Goal: Obtain resource: Download file/media

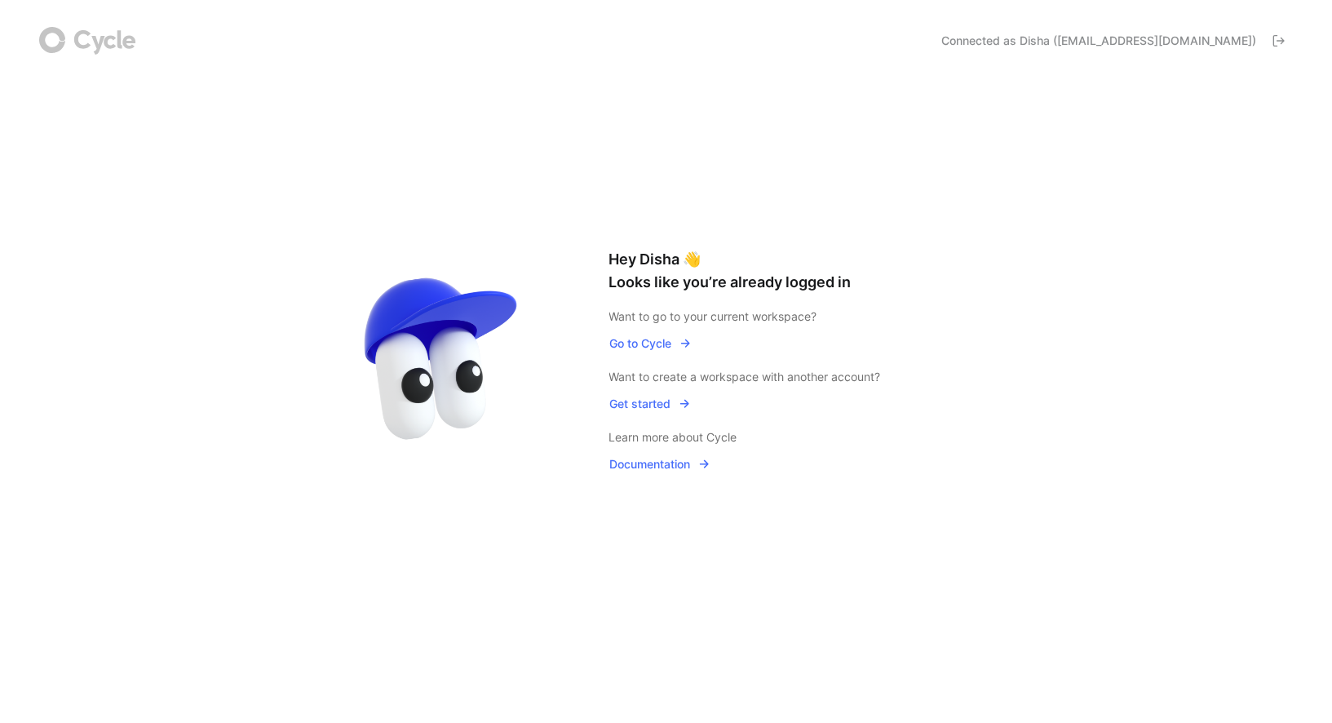
click at [676, 347] on span "Go to Cycle" at bounding box center [651, 344] width 82 height 20
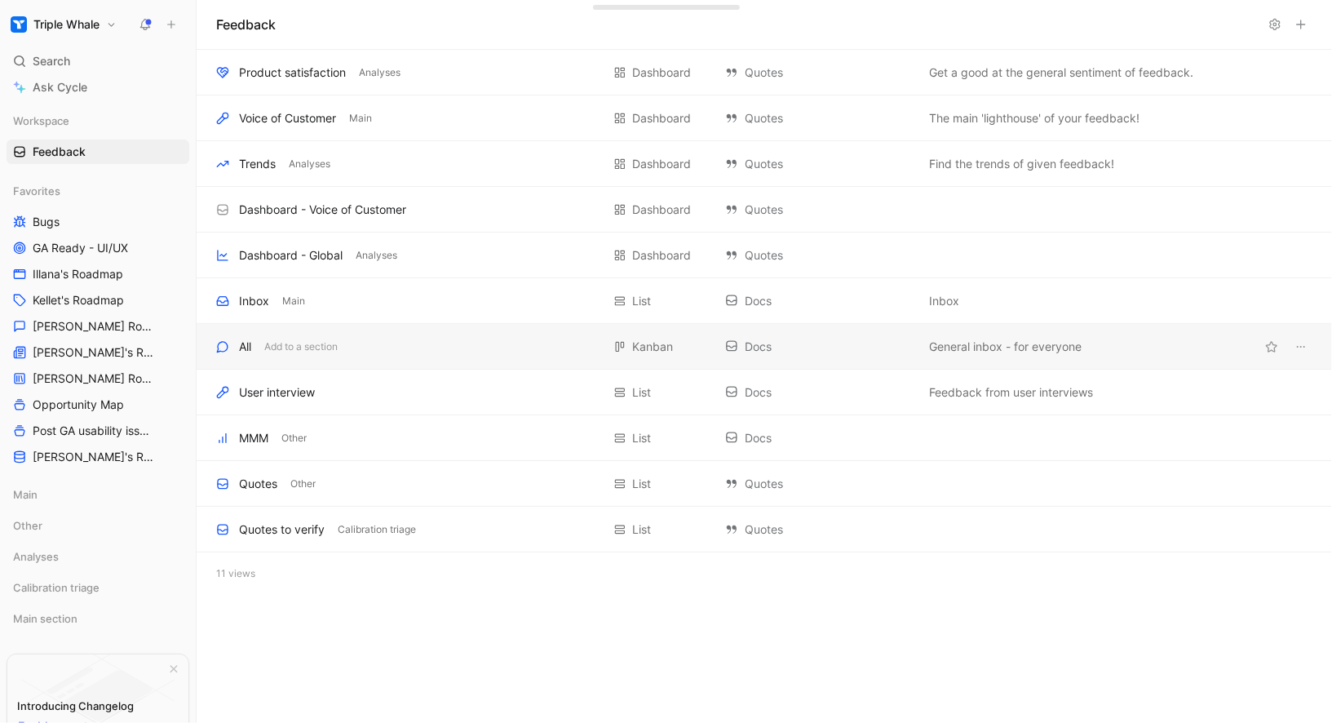
click at [364, 349] on div "All Add to a section" at bounding box center [408, 347] width 385 height 20
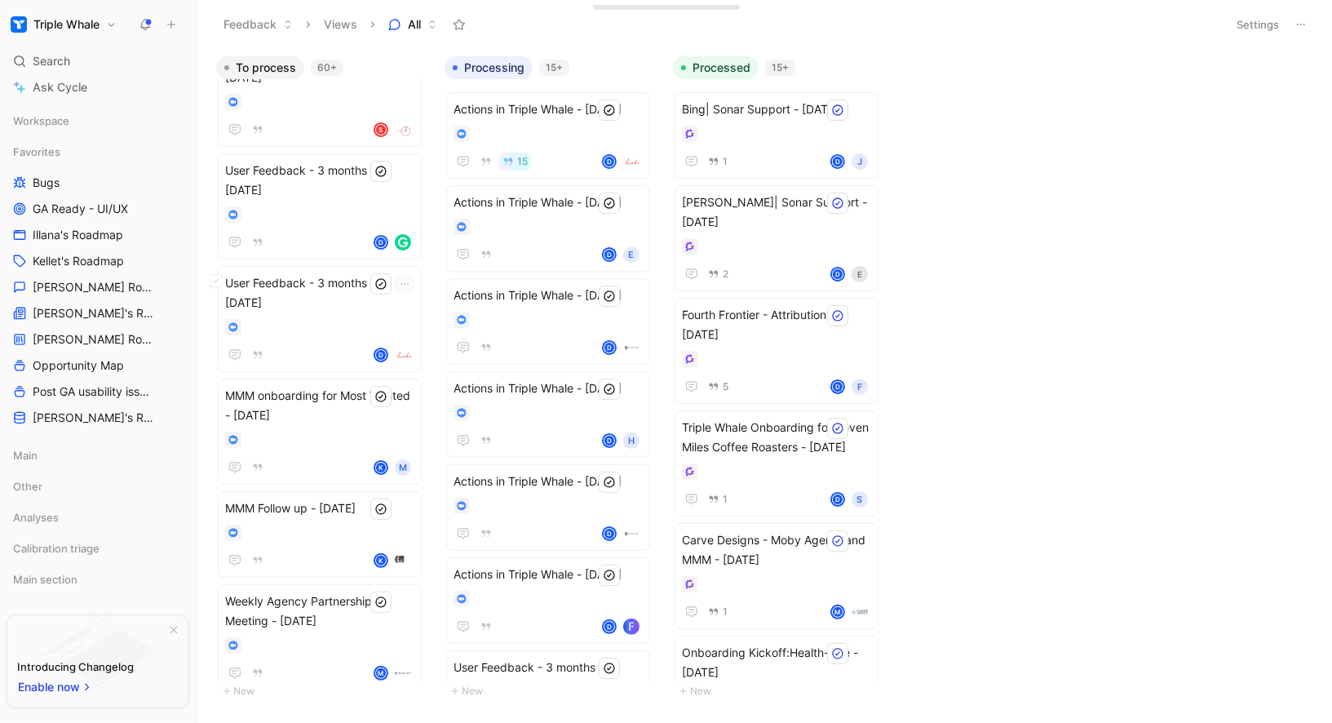
scroll to position [4072, 0]
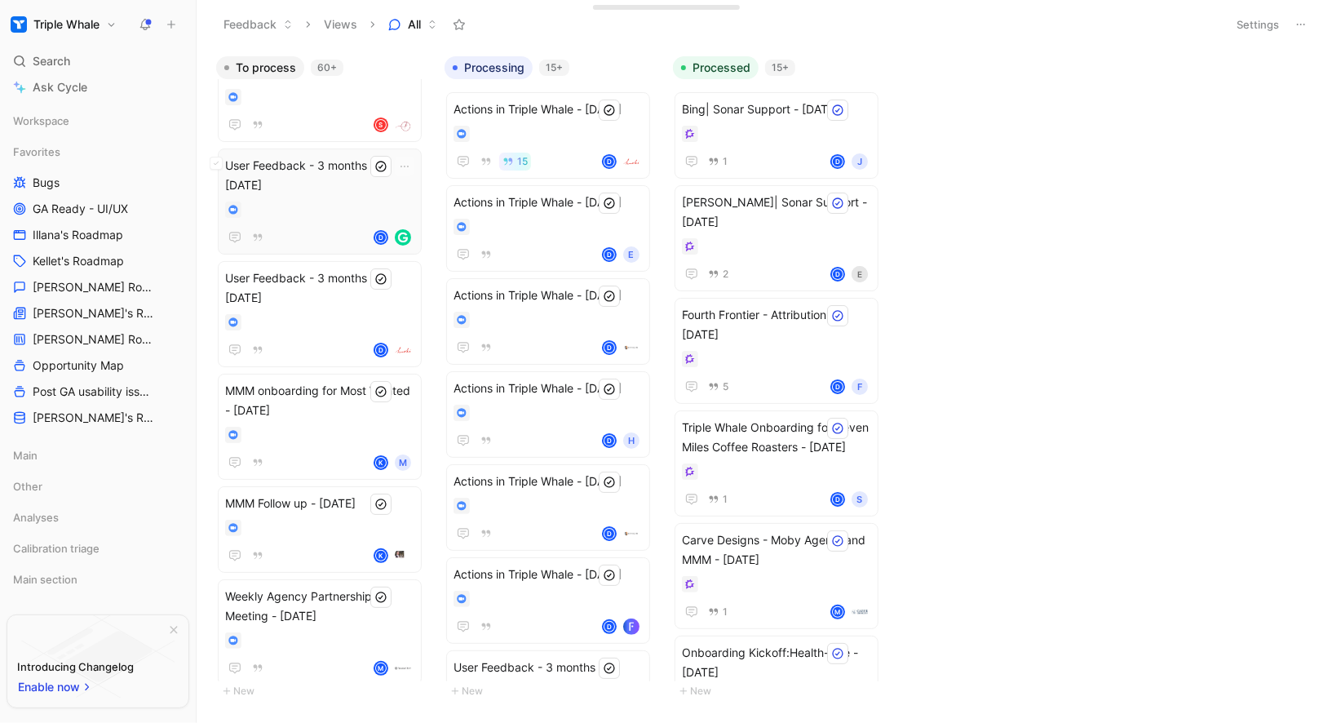
click at [310, 201] on div at bounding box center [319, 209] width 189 height 16
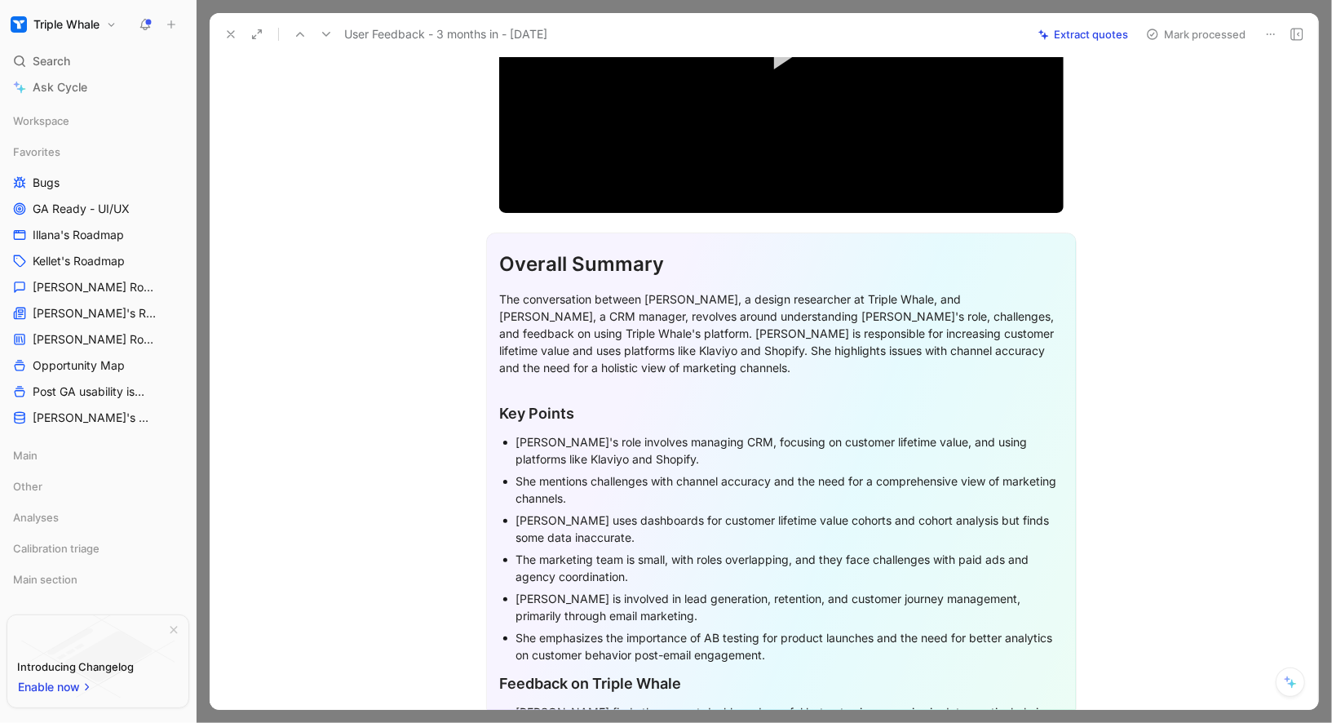
scroll to position [468, 0]
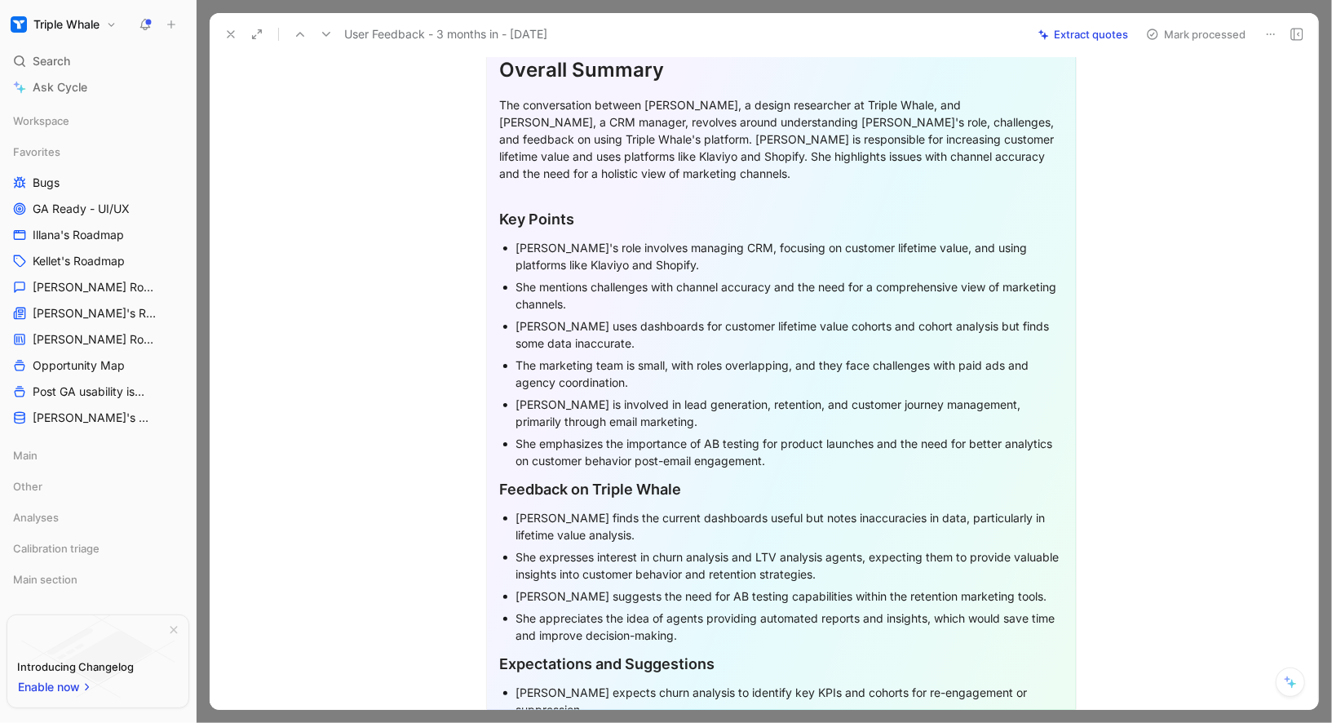
click at [232, 33] on use at bounding box center [231, 34] width 7 height 7
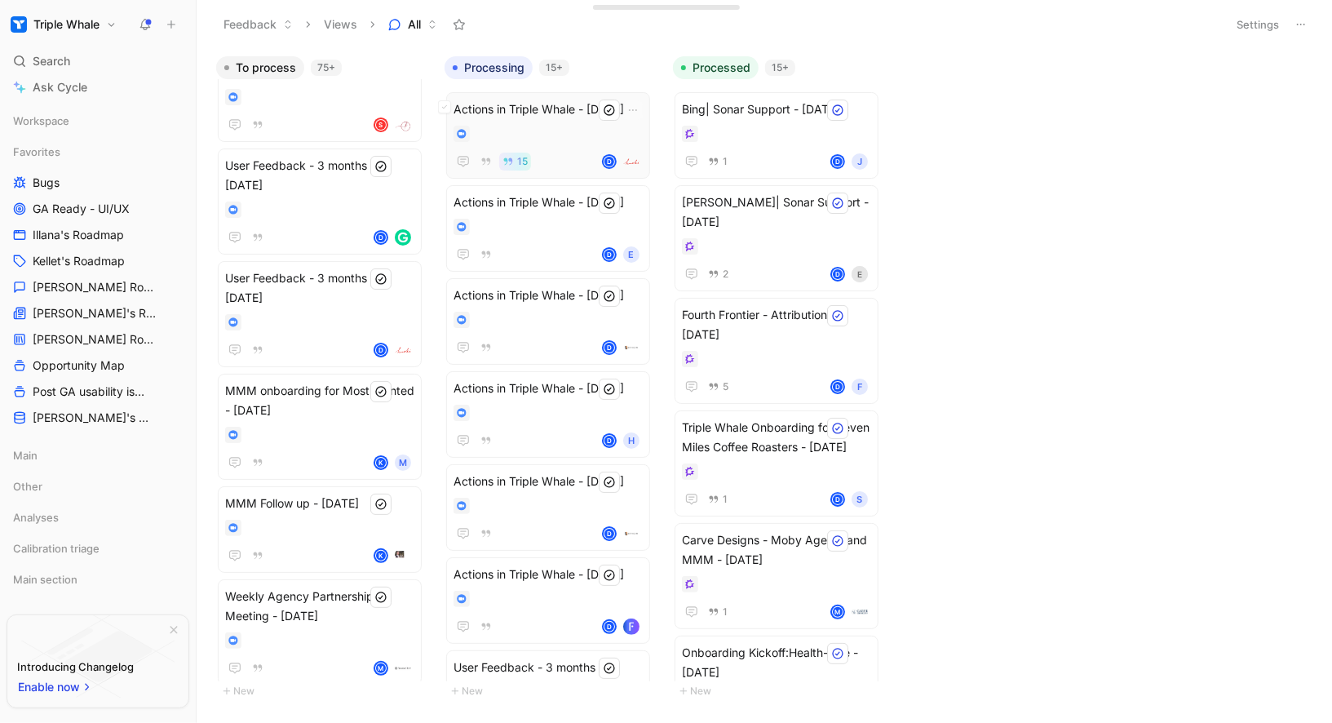
click at [558, 159] on div "15 D" at bounding box center [547, 162] width 189 height 20
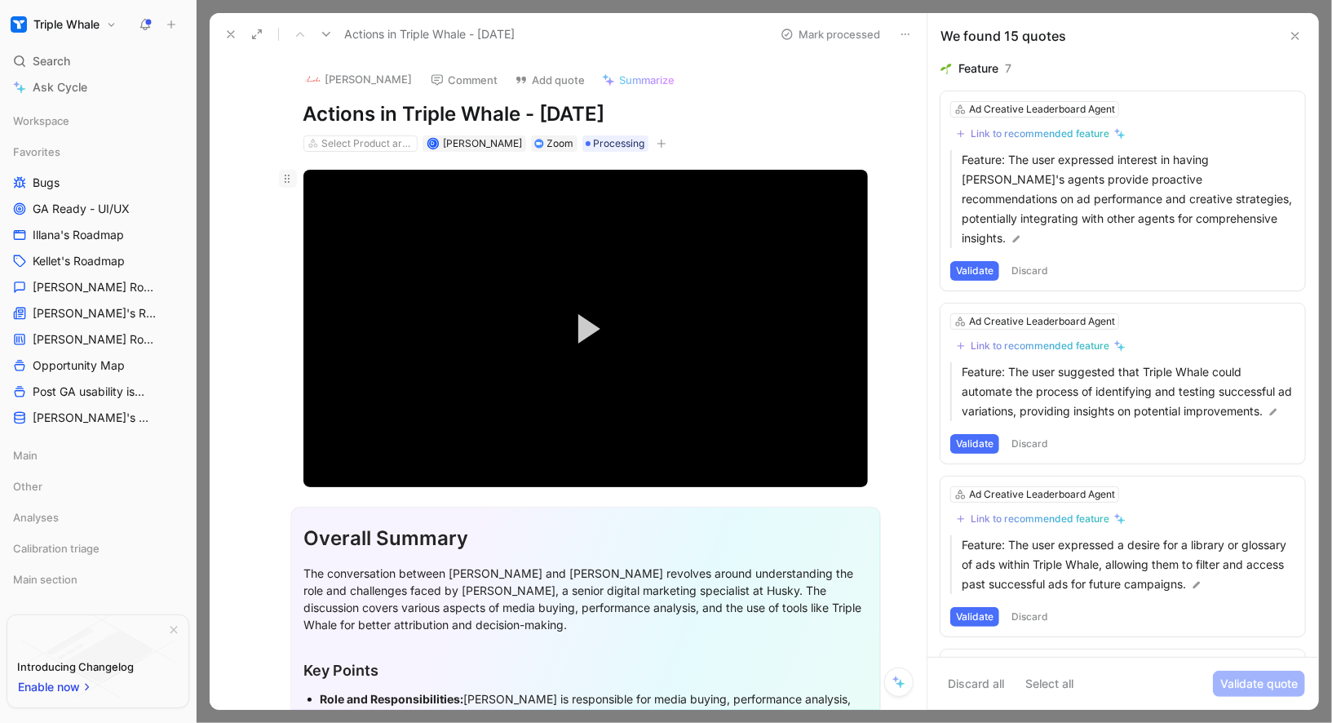
click at [284, 173] on icon at bounding box center [287, 178] width 13 height 13
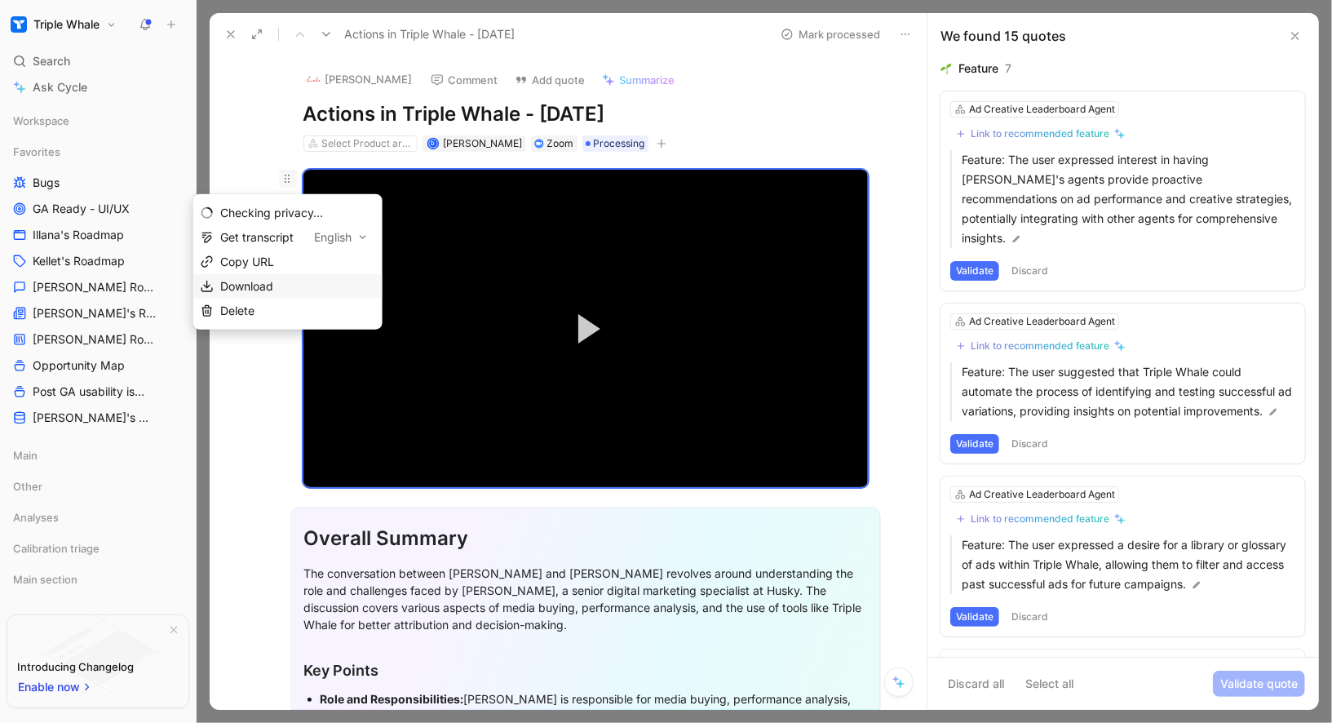
click at [271, 278] on div "Download" at bounding box center [297, 287] width 155 height 20
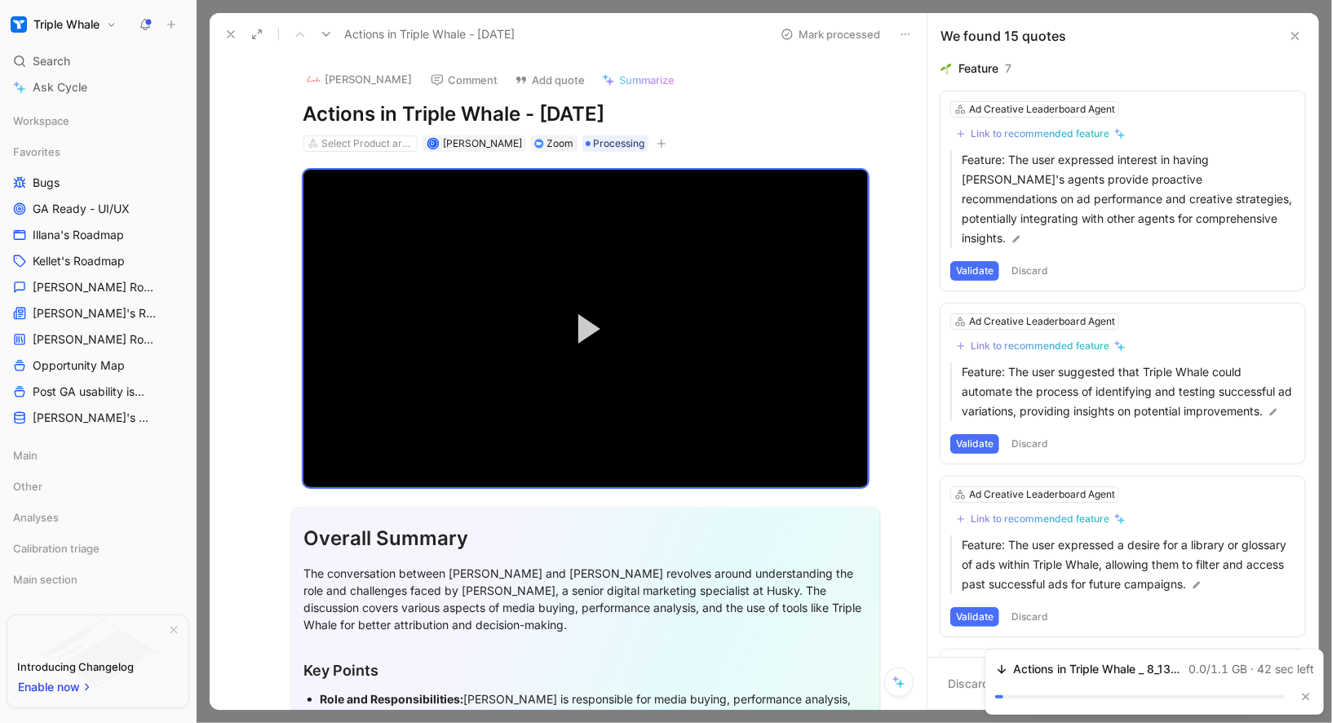
click at [228, 33] on use at bounding box center [231, 34] width 7 height 7
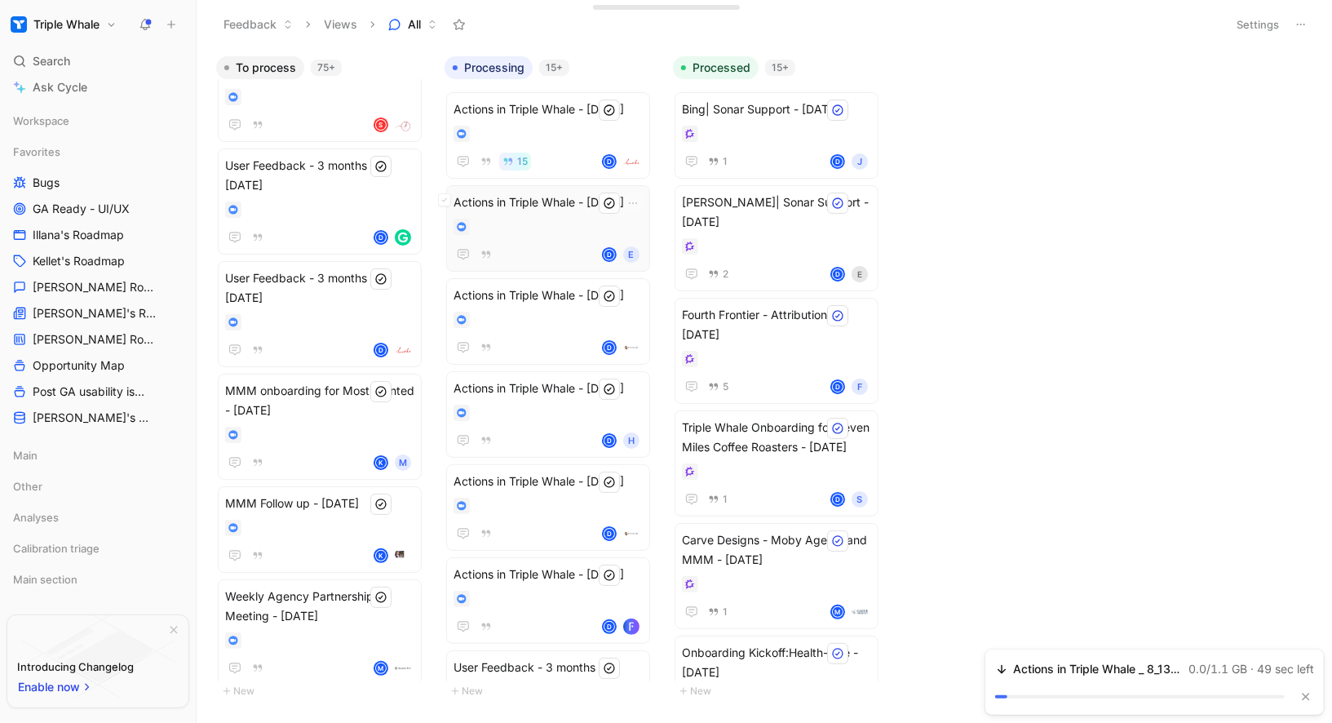
click at [564, 237] on div "Actions in Triple Whale - [DATE] D e" at bounding box center [547, 228] width 189 height 72
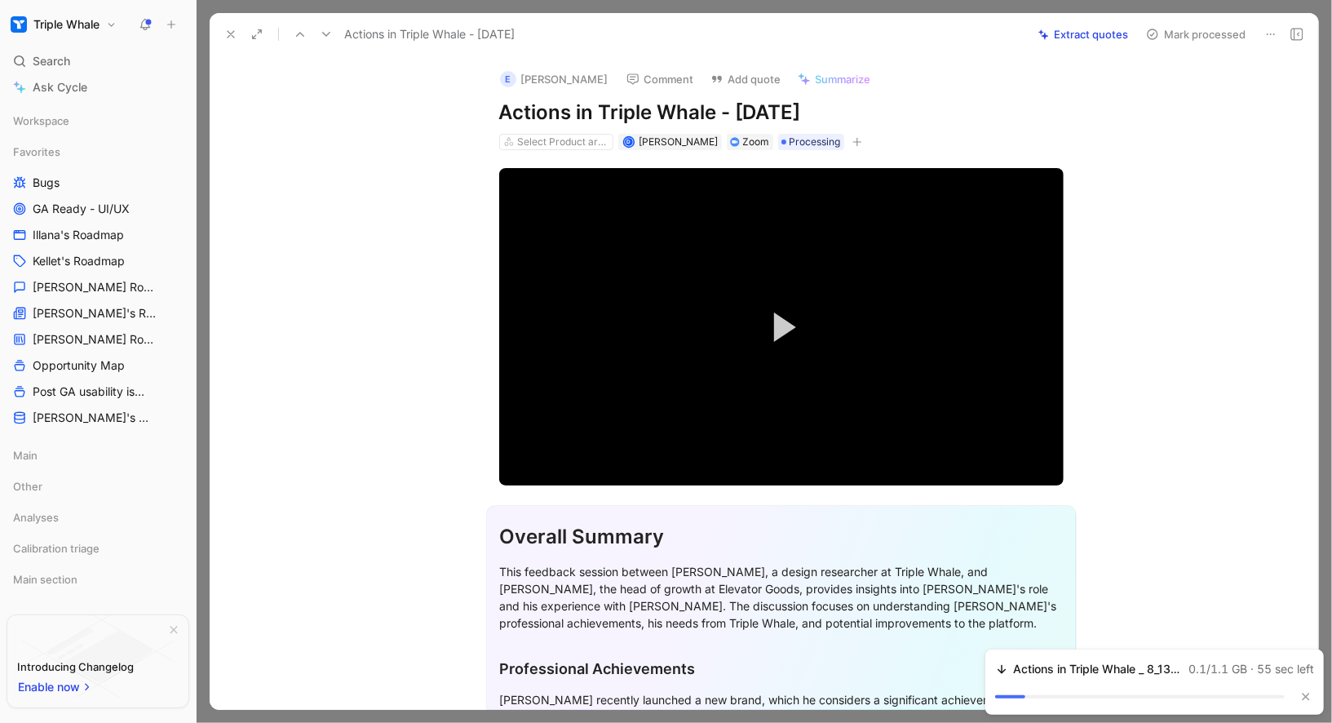
click at [224, 30] on icon at bounding box center [230, 34] width 13 height 13
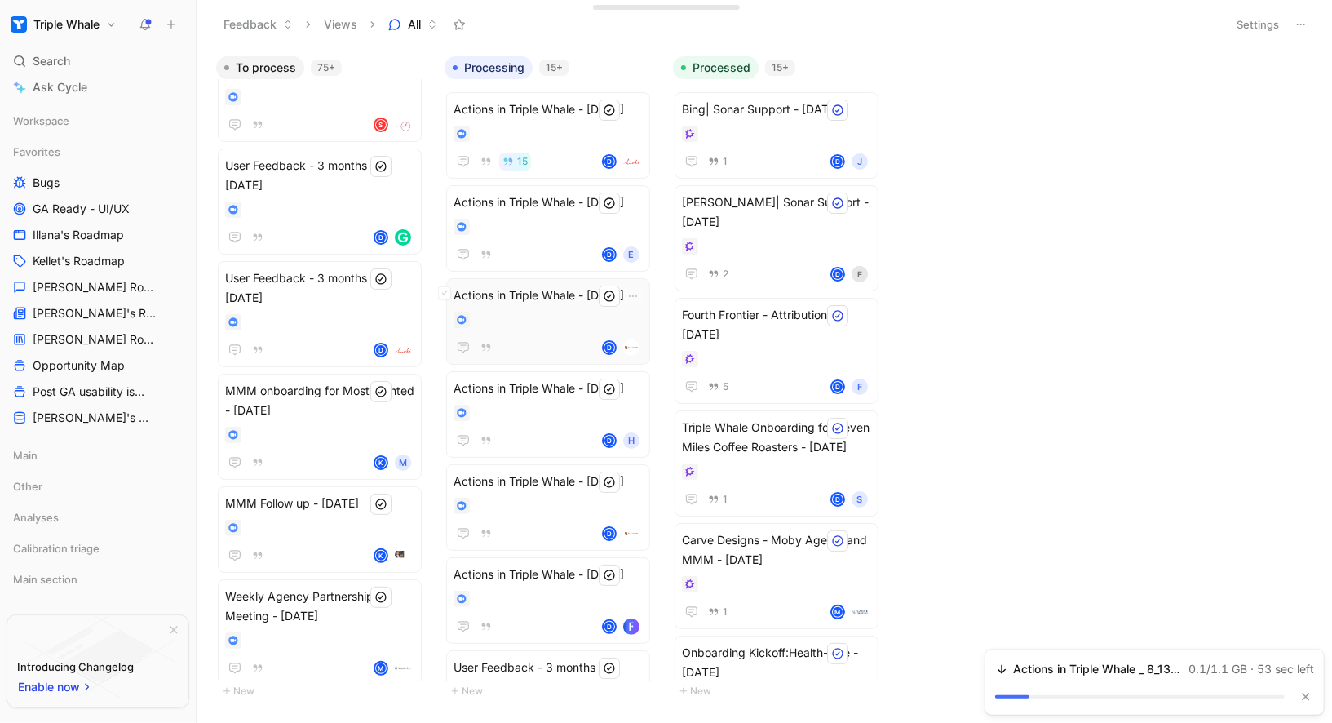
click at [505, 333] on div "Actions in Triple Whale - [DATE] D" at bounding box center [547, 321] width 189 height 72
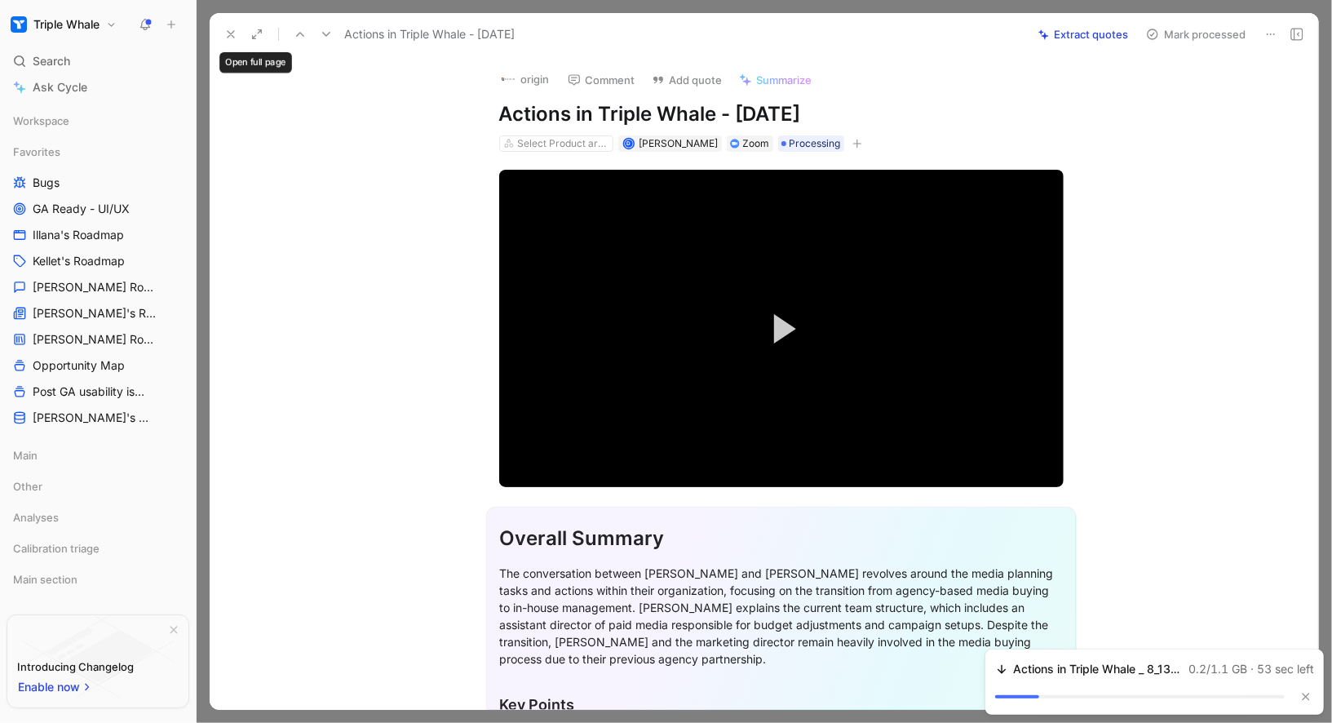
click at [225, 32] on icon at bounding box center [230, 34] width 13 height 13
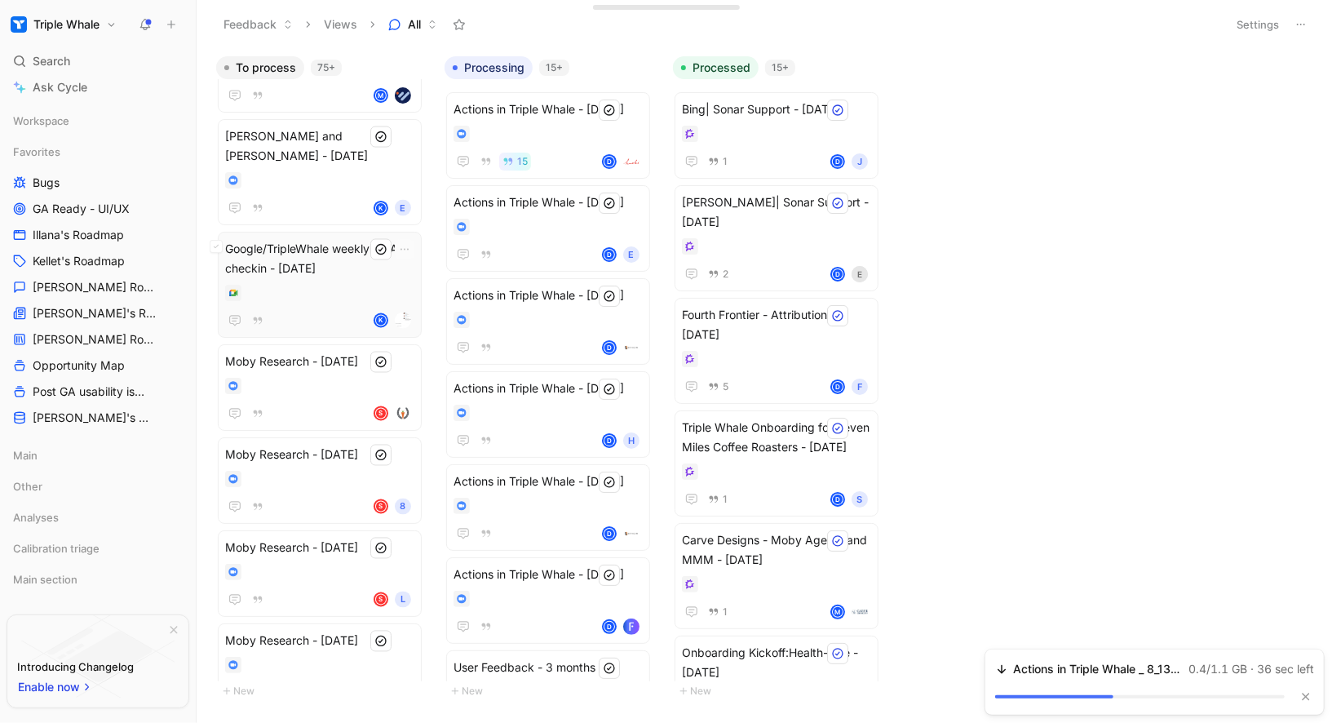
scroll to position [1768, 0]
click at [302, 411] on div "S" at bounding box center [319, 413] width 189 height 20
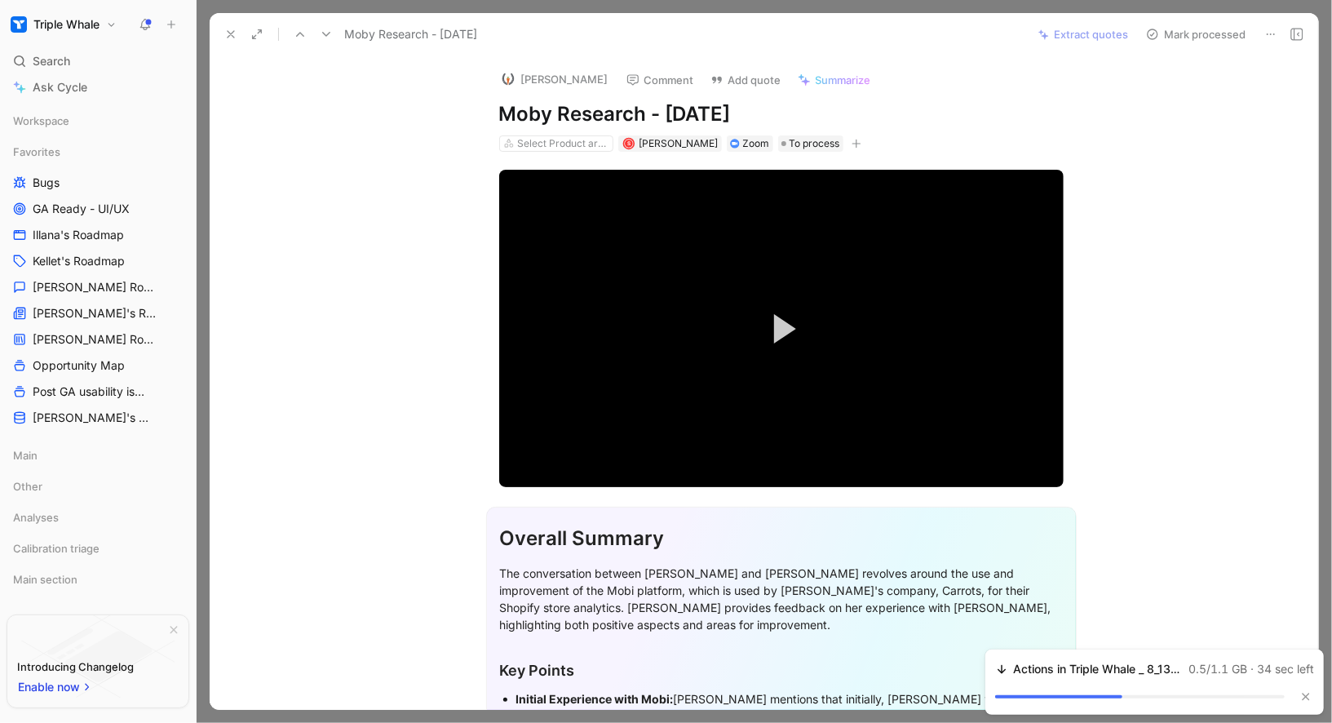
click at [234, 31] on icon at bounding box center [230, 34] width 13 height 13
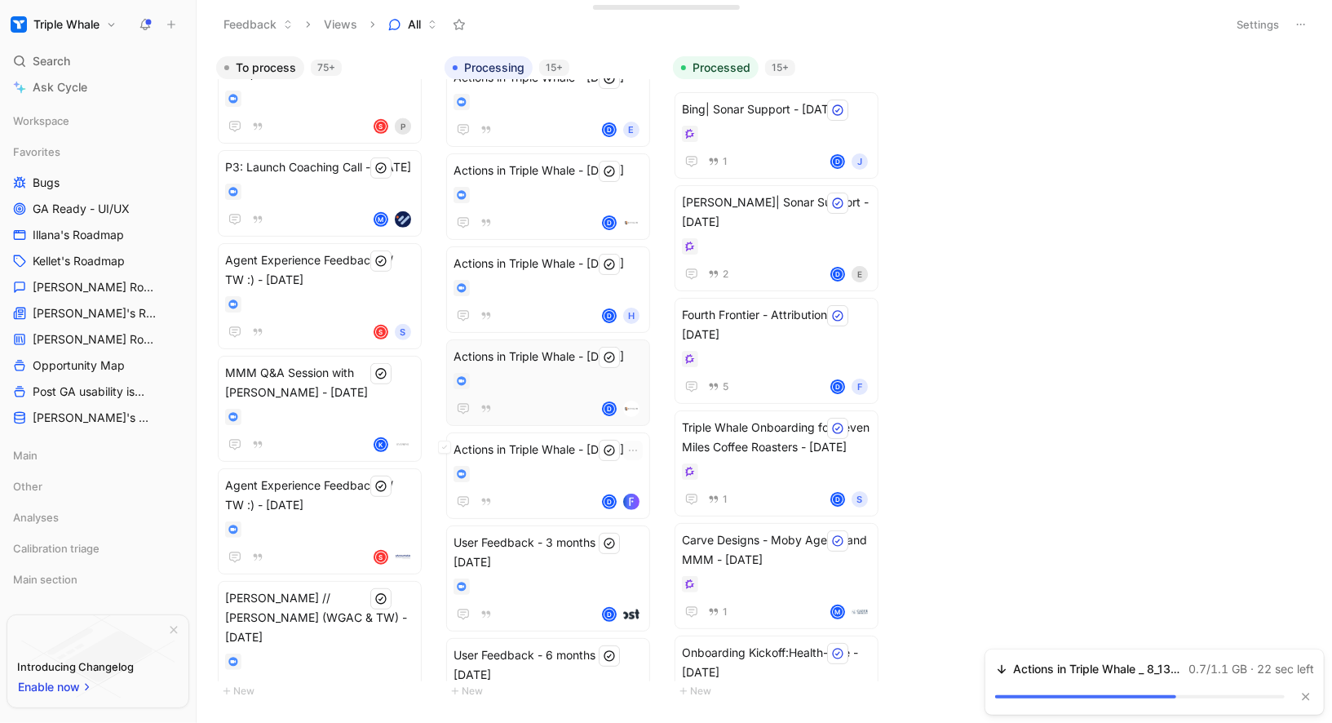
scroll to position [171, 0]
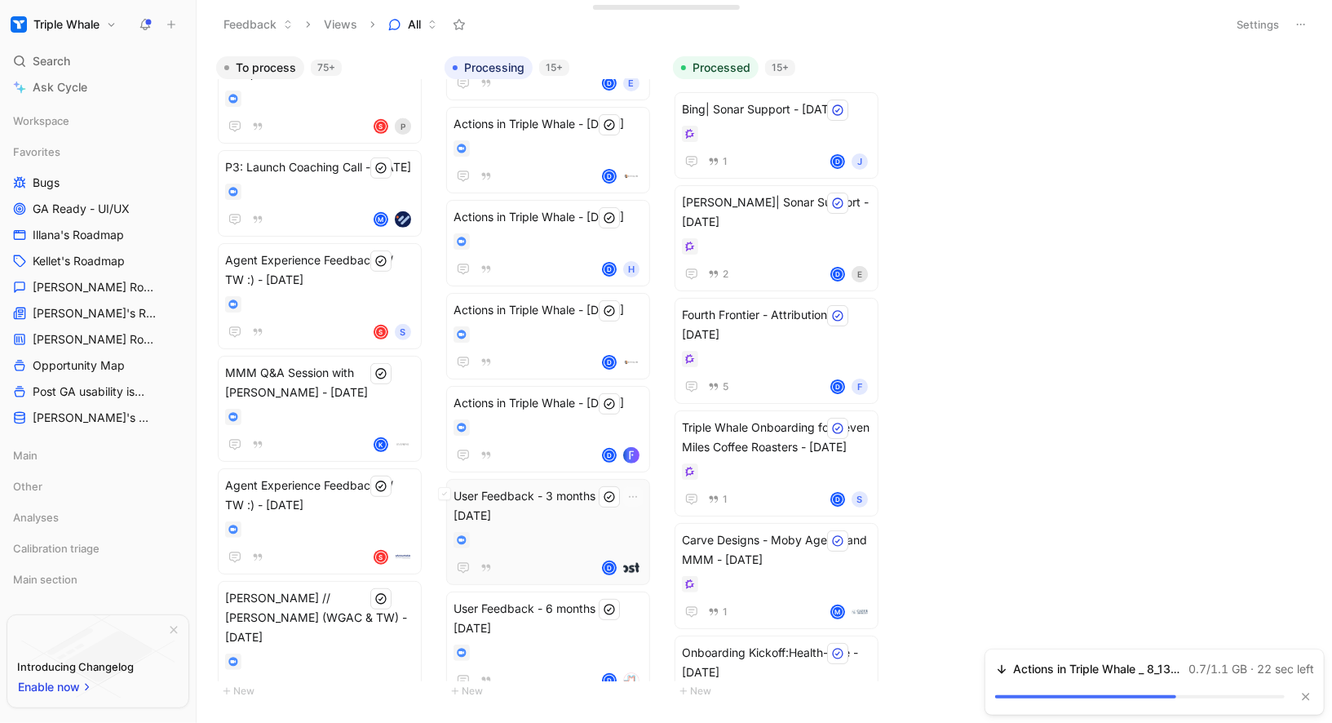
click at [533, 534] on div at bounding box center [547, 540] width 189 height 16
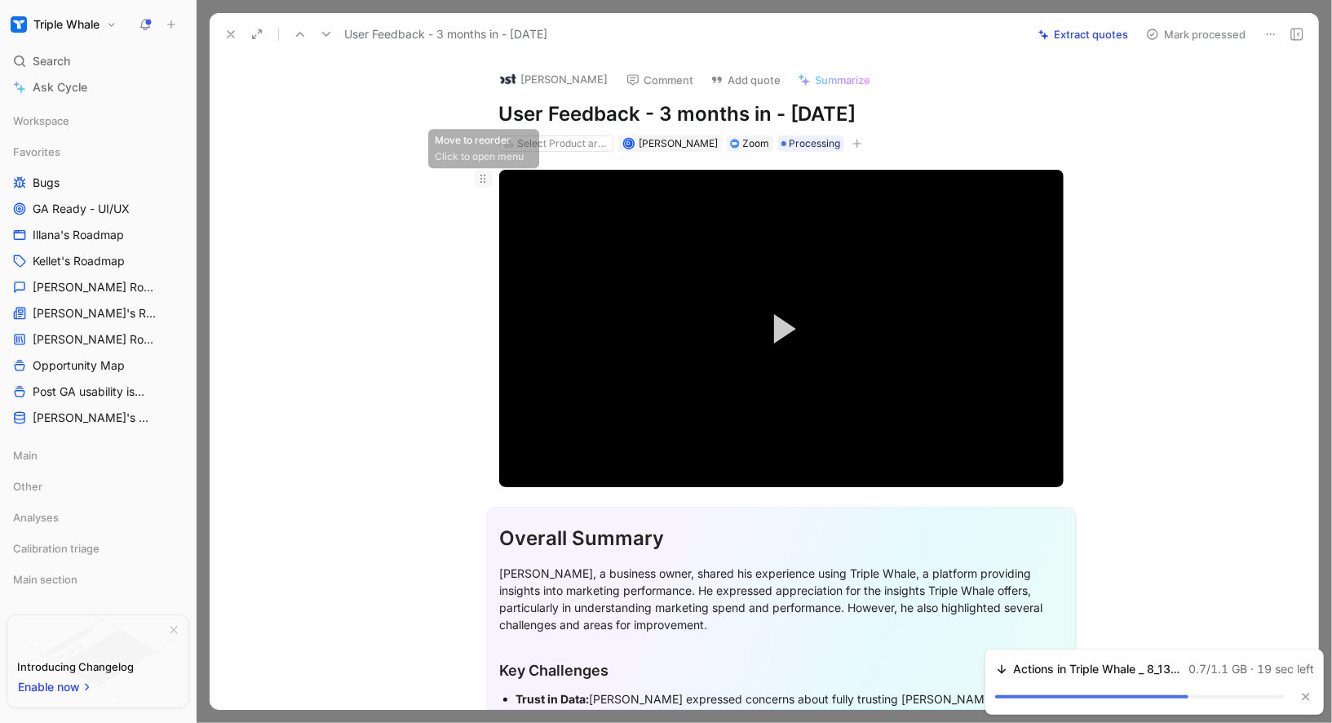
click at [480, 175] on icon at bounding box center [482, 178] width 13 height 13
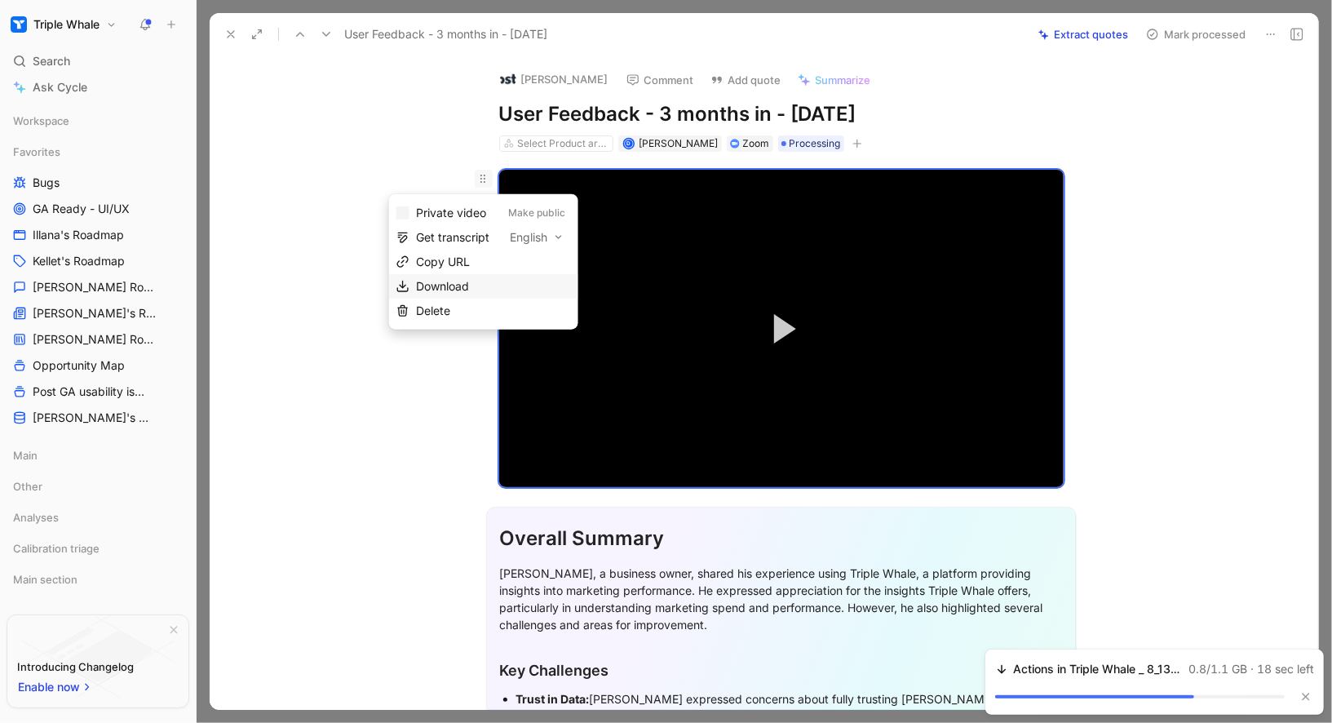
click at [480, 285] on div "Download" at bounding box center [493, 287] width 155 height 20
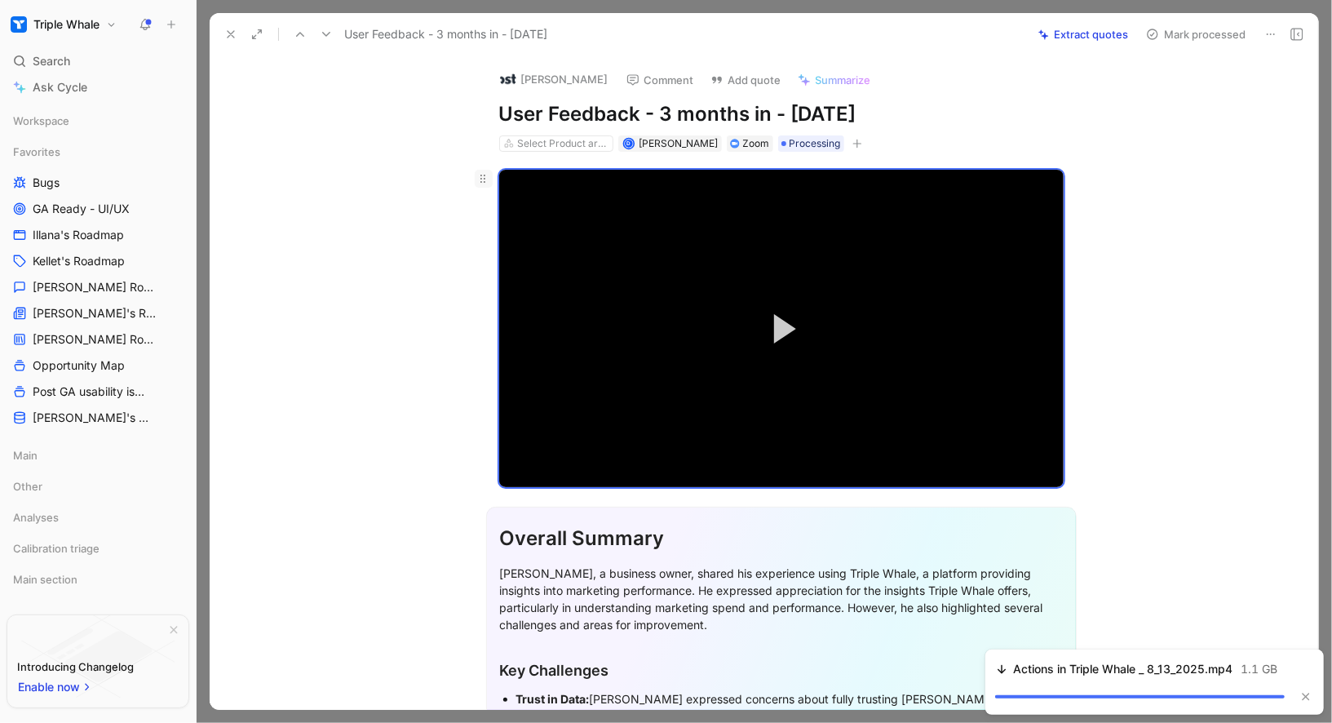
click at [479, 174] on icon at bounding box center [482, 178] width 13 height 13
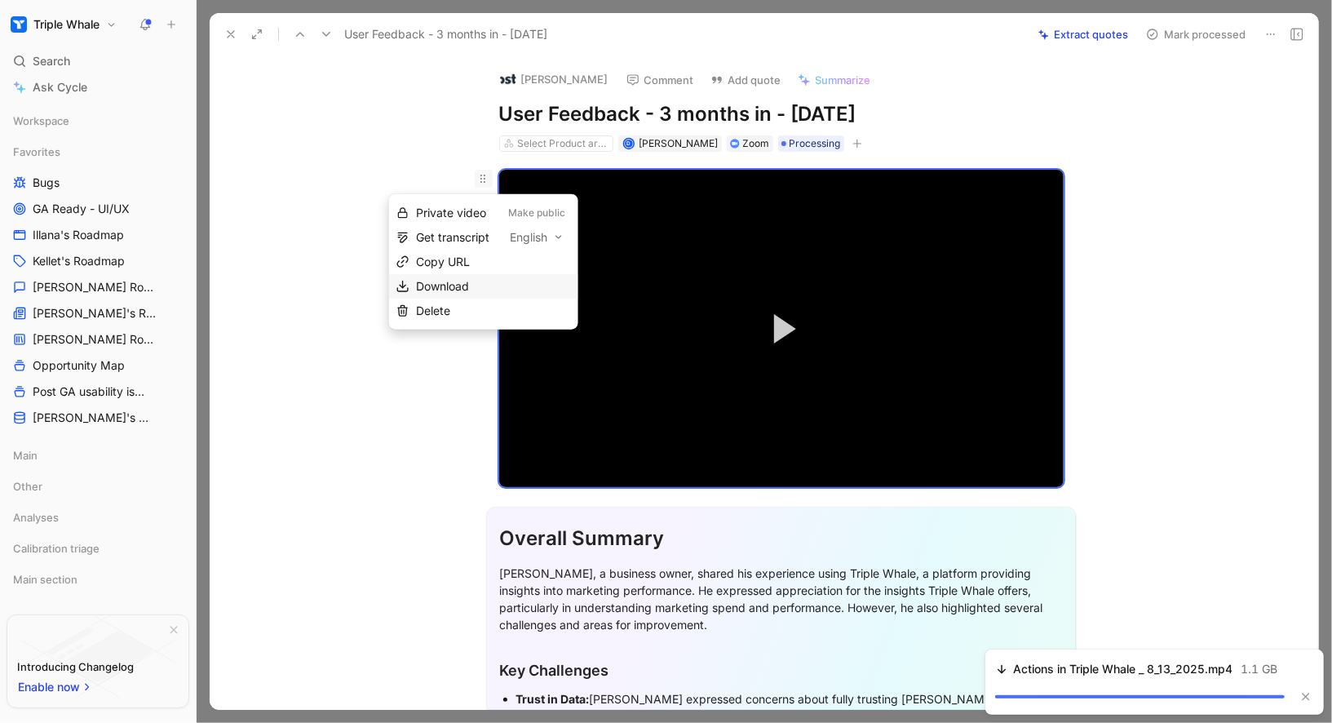
click at [472, 291] on div "Download" at bounding box center [493, 287] width 155 height 20
